Goal: Information Seeking & Learning: Learn about a topic

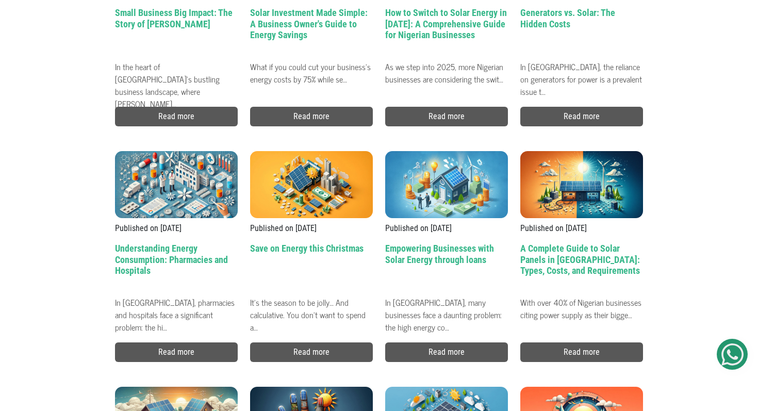
scroll to position [2526, 0]
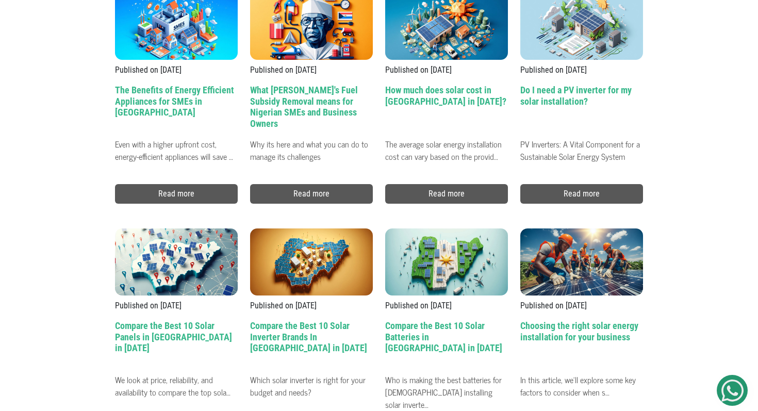
scroll to position [3858, 0]
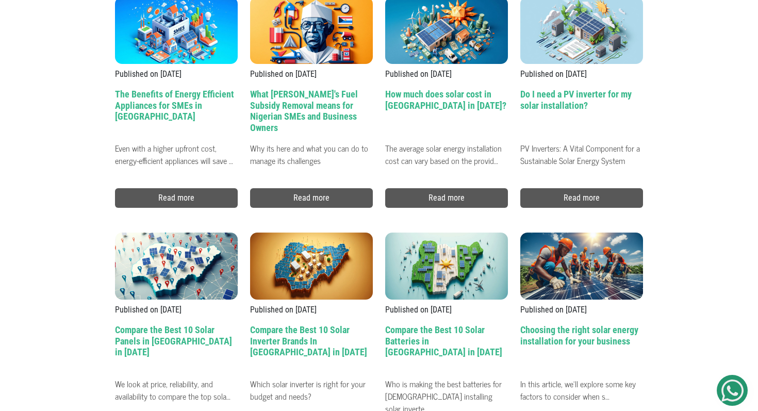
click at [308, 107] on h2 "What [PERSON_NAME]'s Fuel Subsidy Removal means for Nigerian SMEs and Business …" at bounding box center [311, 113] width 123 height 49
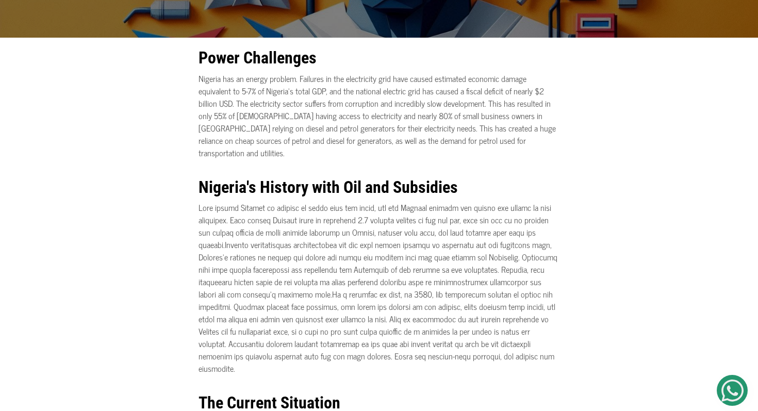
scroll to position [9, 0]
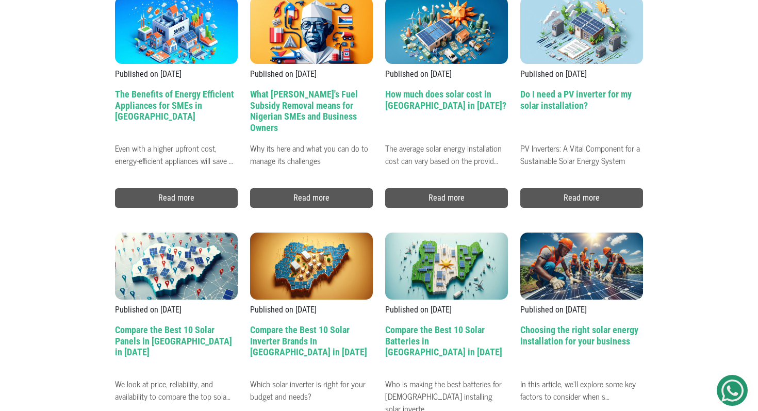
click at [222, 105] on h2 "The Benefits of Energy Efficient Appliances for SMEs in [GEOGRAPHIC_DATA]" at bounding box center [176, 113] width 123 height 49
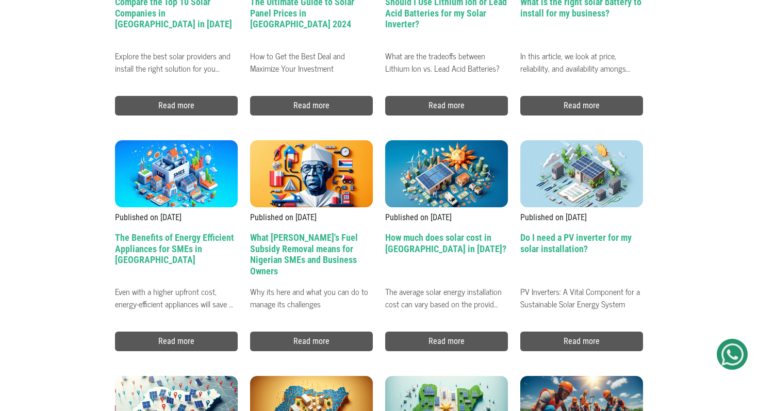
scroll to position [3710, 0]
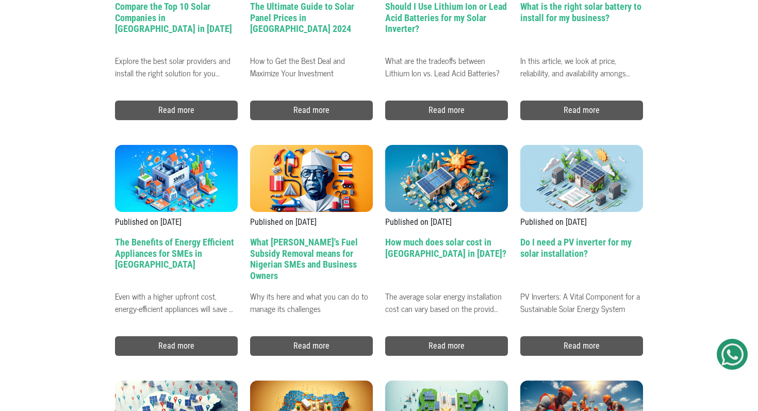
click at [575, 17] on h2 "What is the right solar battery to install for my business?" at bounding box center [581, 25] width 123 height 49
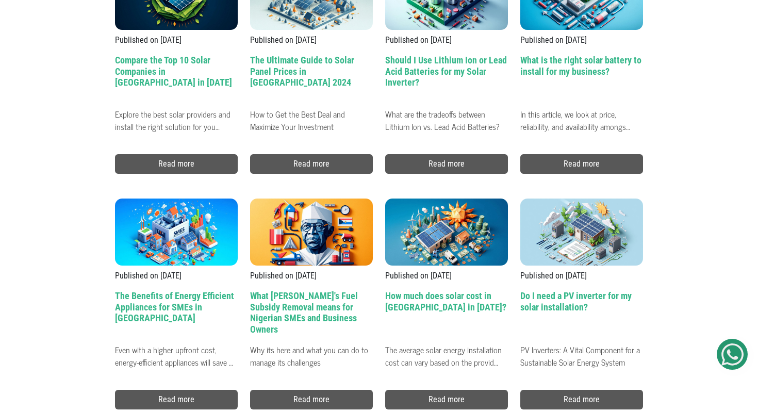
scroll to position [3635, 0]
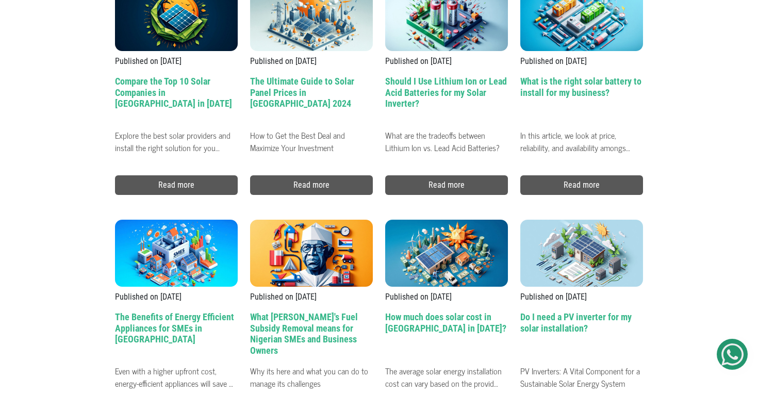
click at [462, 96] on h2 "Should I Use Lithium Ion or Lead Acid Batteries for my Solar Inverter?" at bounding box center [446, 100] width 123 height 49
click at [318, 89] on h2 "The Ultimate Guide to Solar Panel Prices in [GEOGRAPHIC_DATA] 2024" at bounding box center [311, 100] width 123 height 49
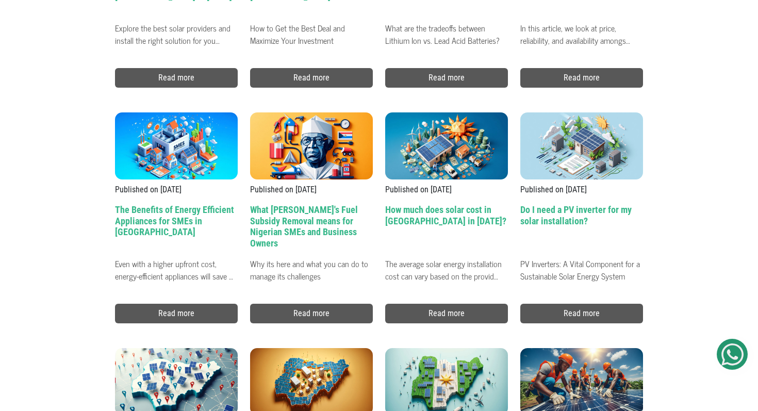
scroll to position [3744, 0]
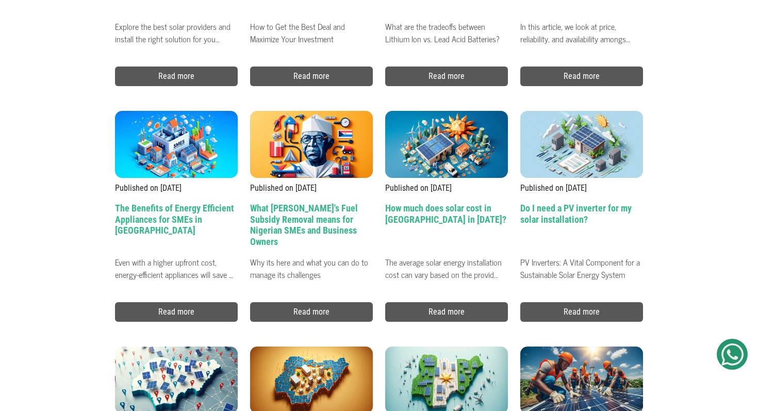
click at [440, 212] on h2 "How much does solar cost in [GEOGRAPHIC_DATA] in [DATE]?" at bounding box center [446, 227] width 123 height 49
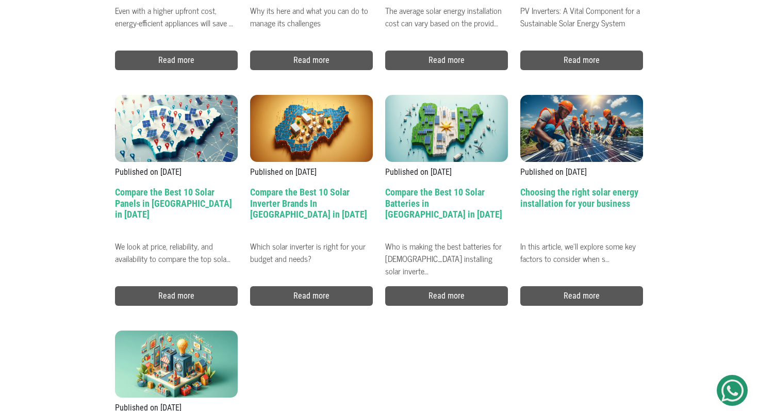
scroll to position [3997, 0]
